Goal: Check status: Check status

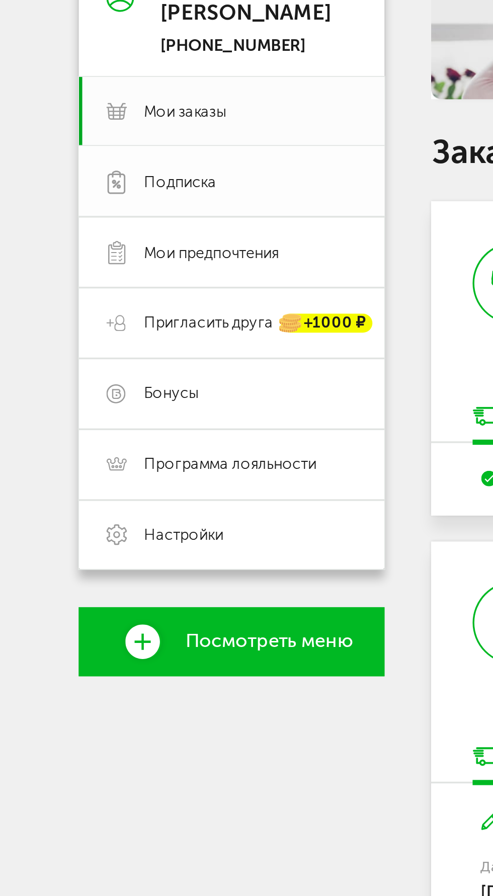
click at [81, 147] on span "Подписка" at bounding box center [77, 146] width 21 height 6
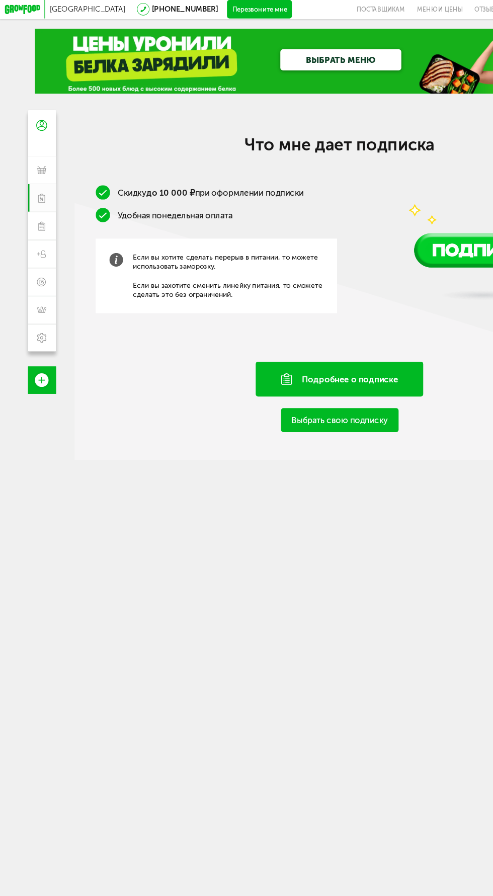
click at [256, 278] on div "Подробнее о подписке" at bounding box center [249, 279] width 123 height 26
